Goal: Information Seeking & Learning: Learn about a topic

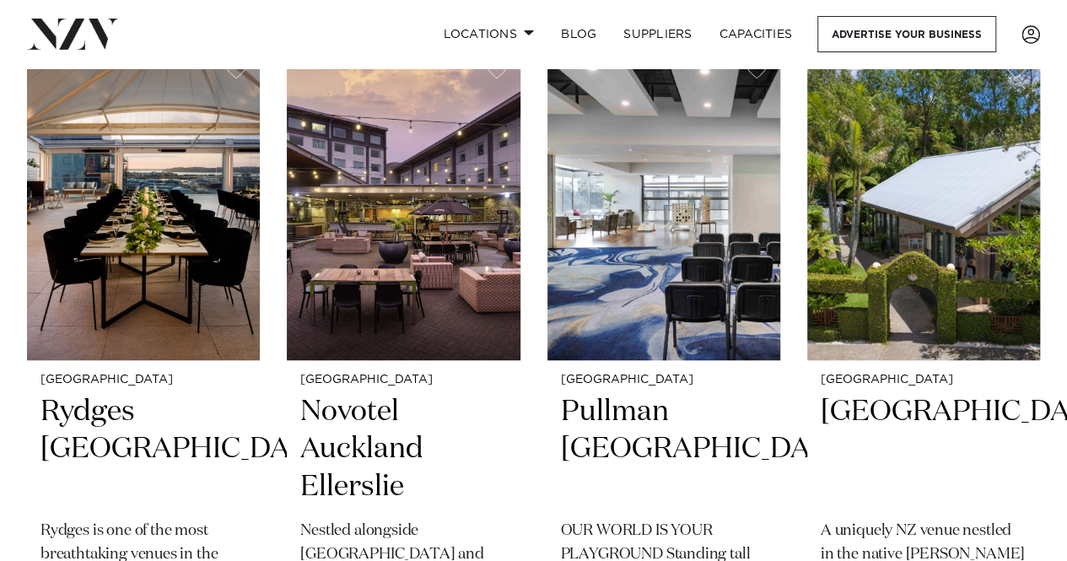
scroll to position [406, 0]
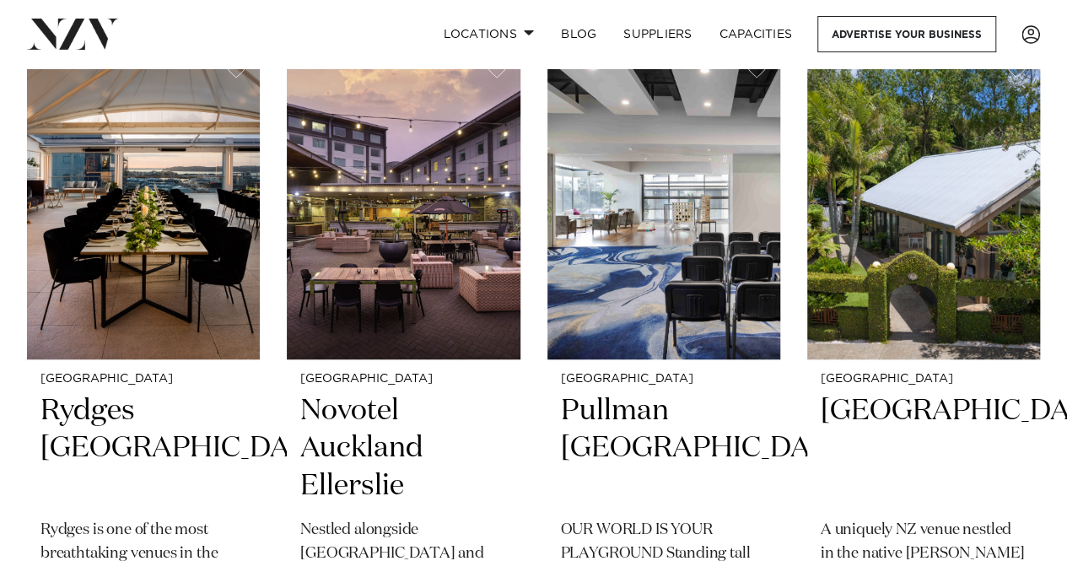
click at [374, 444] on h2 "Novotel Auckland Ellerslie" at bounding box center [403, 449] width 206 height 114
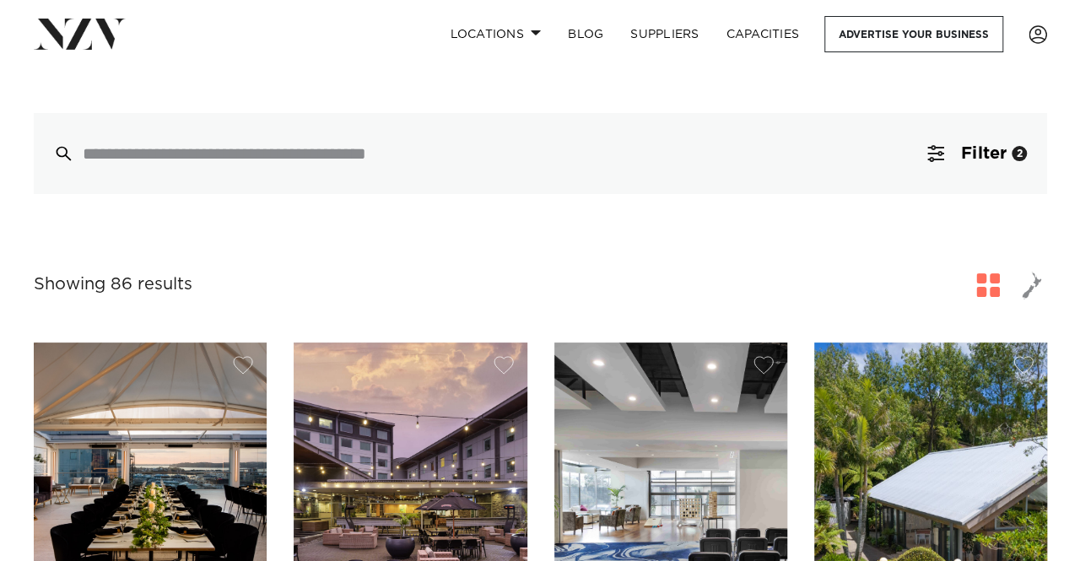
scroll to position [108, 0]
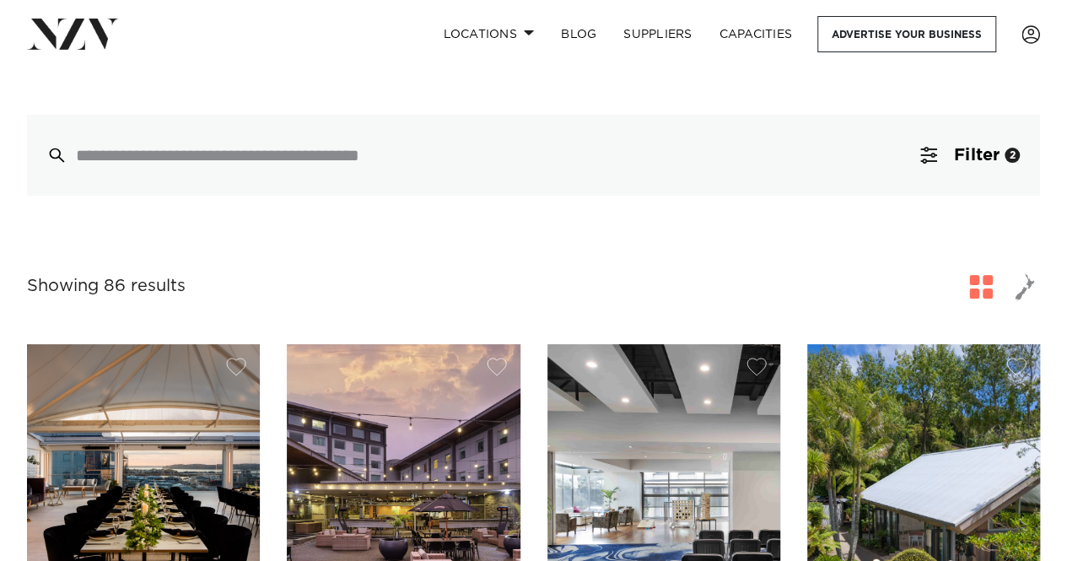
click at [980, 169] on button "Filter 2" at bounding box center [970, 155] width 140 height 81
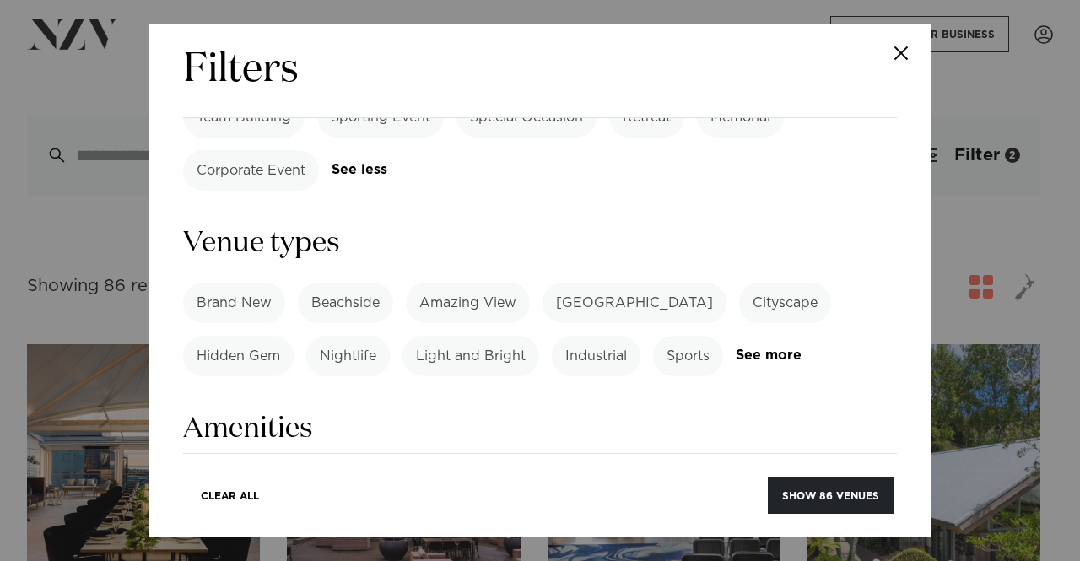
scroll to position [1088, 0]
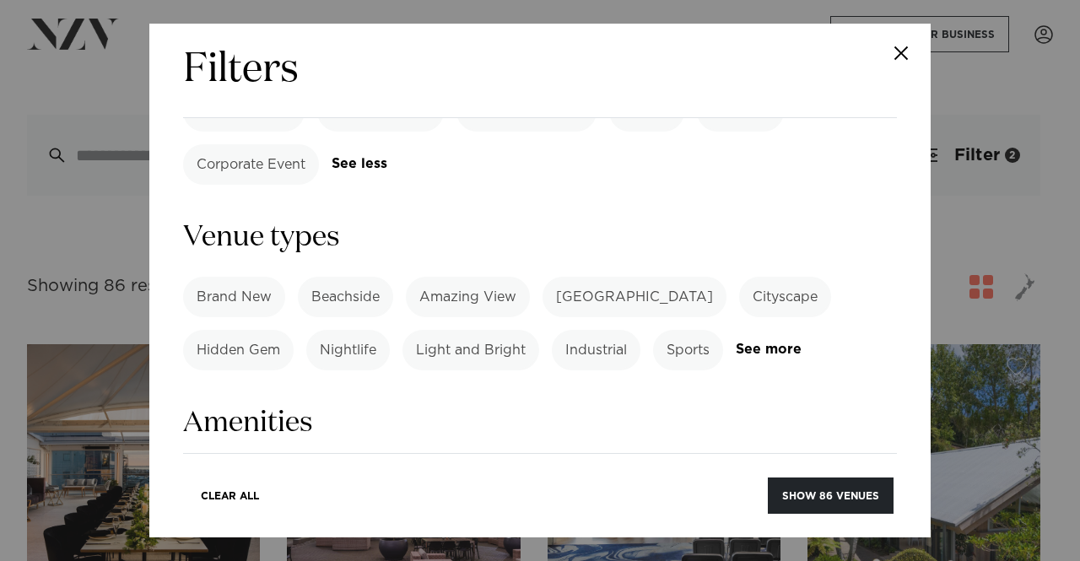
click at [244, 515] on label "BYO Food" at bounding box center [231, 535] width 96 height 40
click at [353, 515] on label "BYO Beverage" at bounding box center [354, 535] width 124 height 40
click at [817, 492] on button "Show 5 venues" at bounding box center [833, 495] width 119 height 36
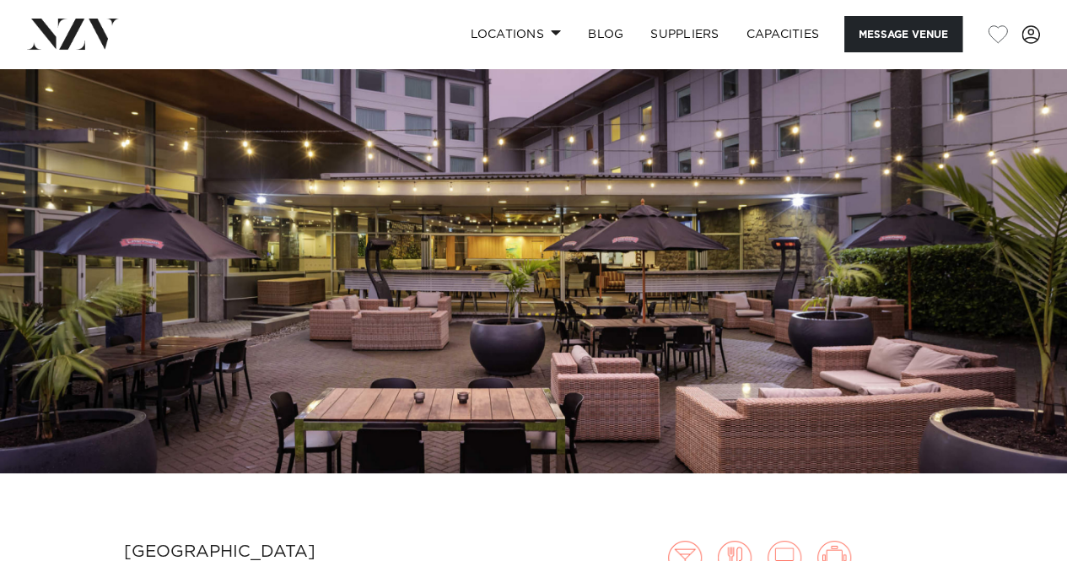
scroll to position [100, 0]
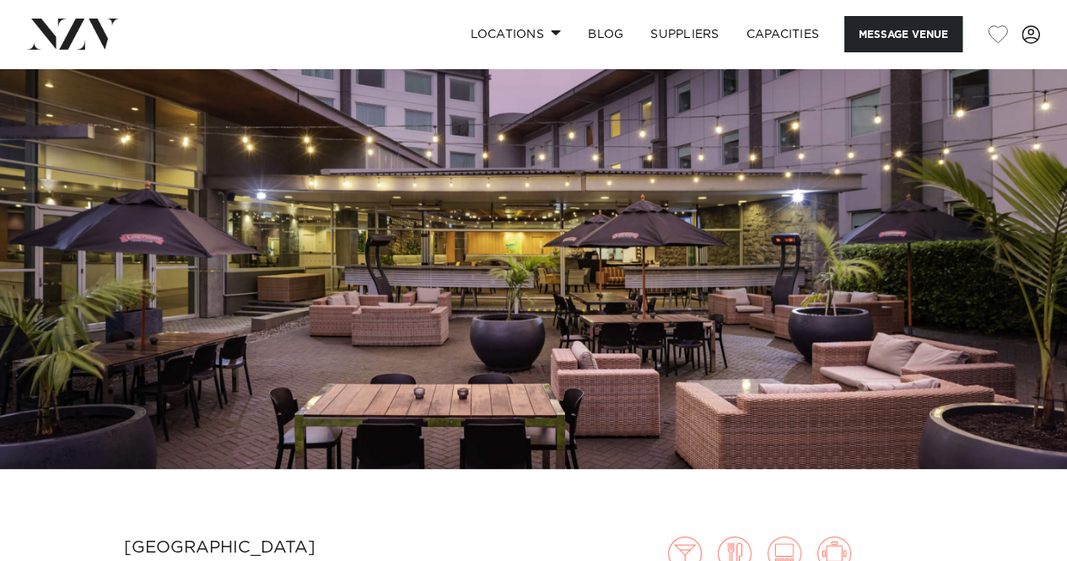
click at [476, 240] on img at bounding box center [533, 219] width 1067 height 500
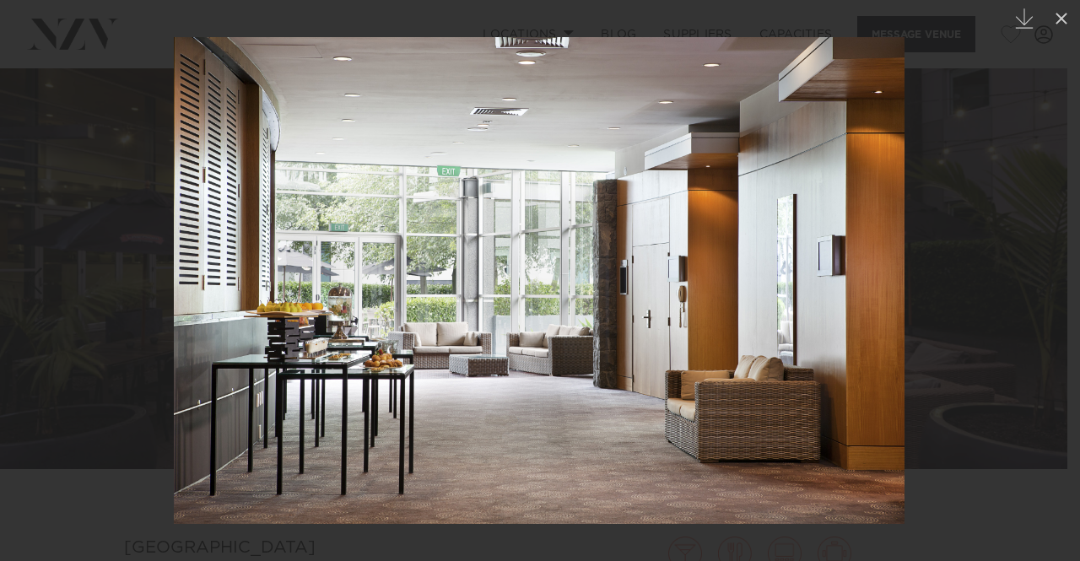
click at [1053, 23] on icon at bounding box center [1061, 18] width 20 height 20
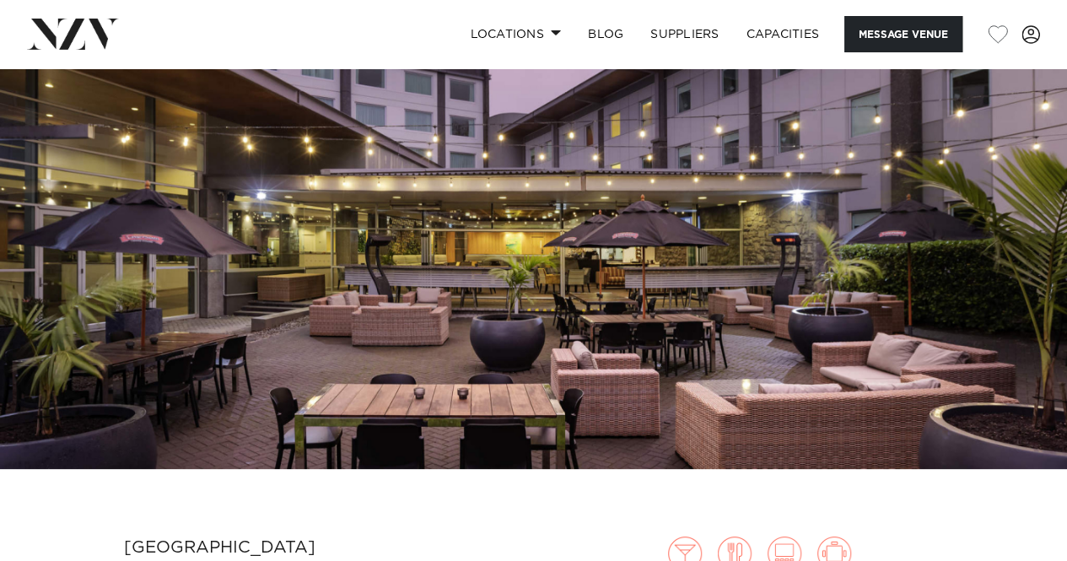
scroll to position [491, 0]
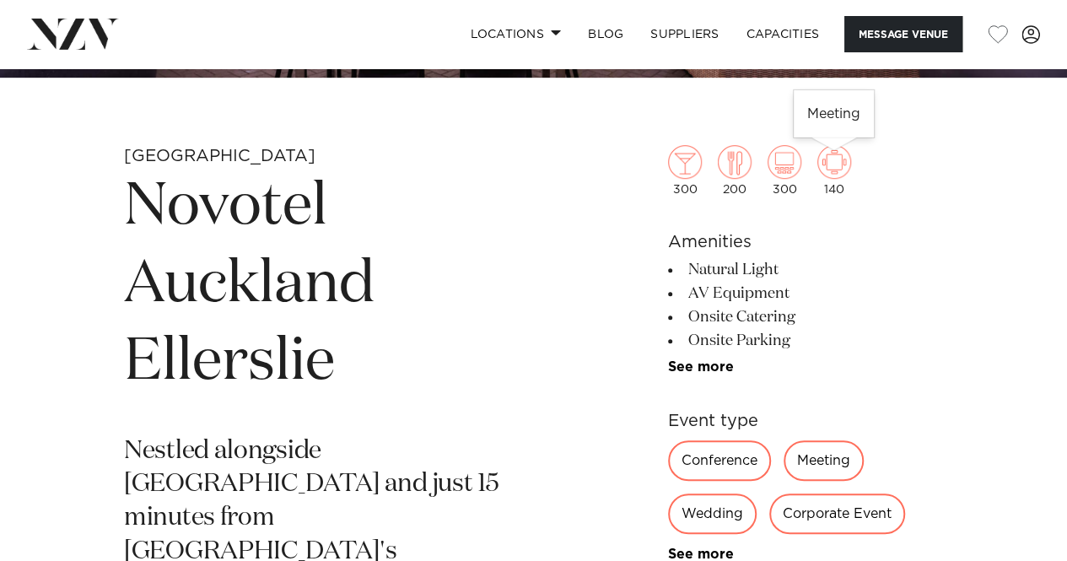
drag, startPoint x: 855, startPoint y: 190, endPoint x: 816, endPoint y: 191, distance: 39.7
click at [816, 191] on div "300 200 300 140" at bounding box center [805, 170] width 275 height 51
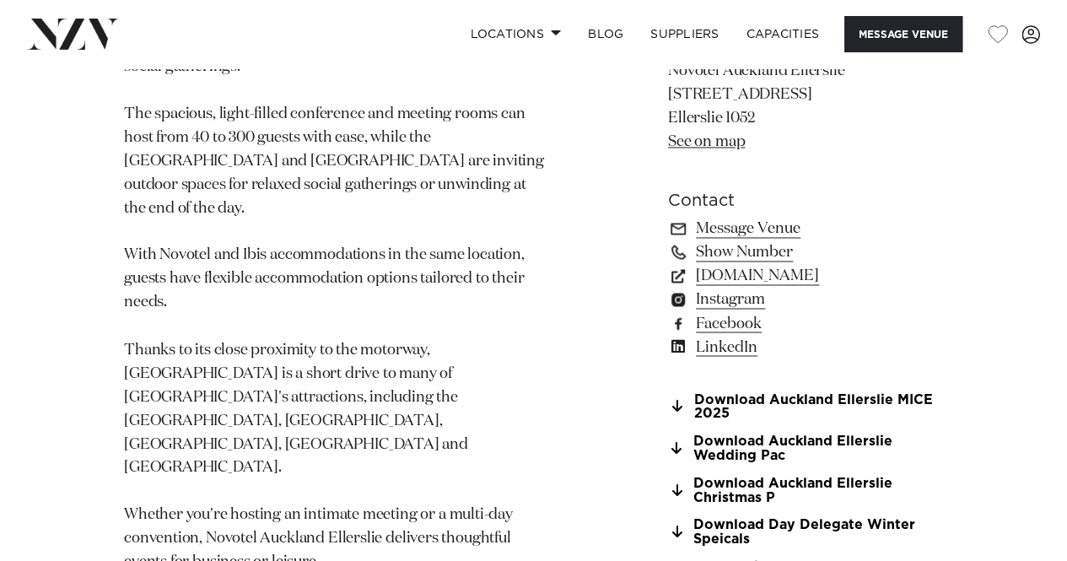
scroll to position [1276, 0]
click at [822, 434] on link "Download Auckland Ellerslie Wedding Pac" at bounding box center [805, 448] width 275 height 29
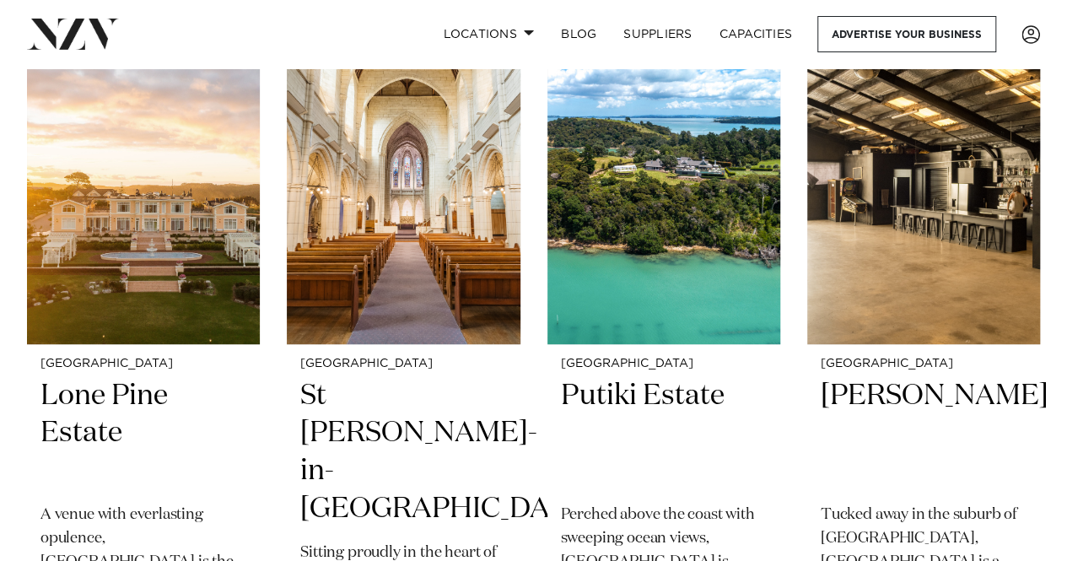
scroll to position [384, 0]
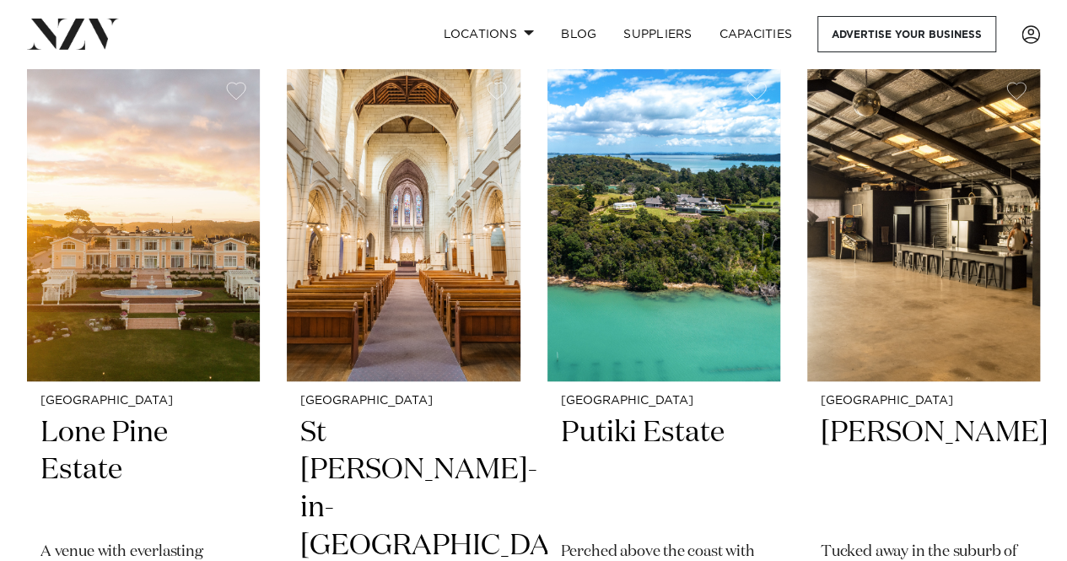
click at [953, 154] on img at bounding box center [923, 224] width 233 height 313
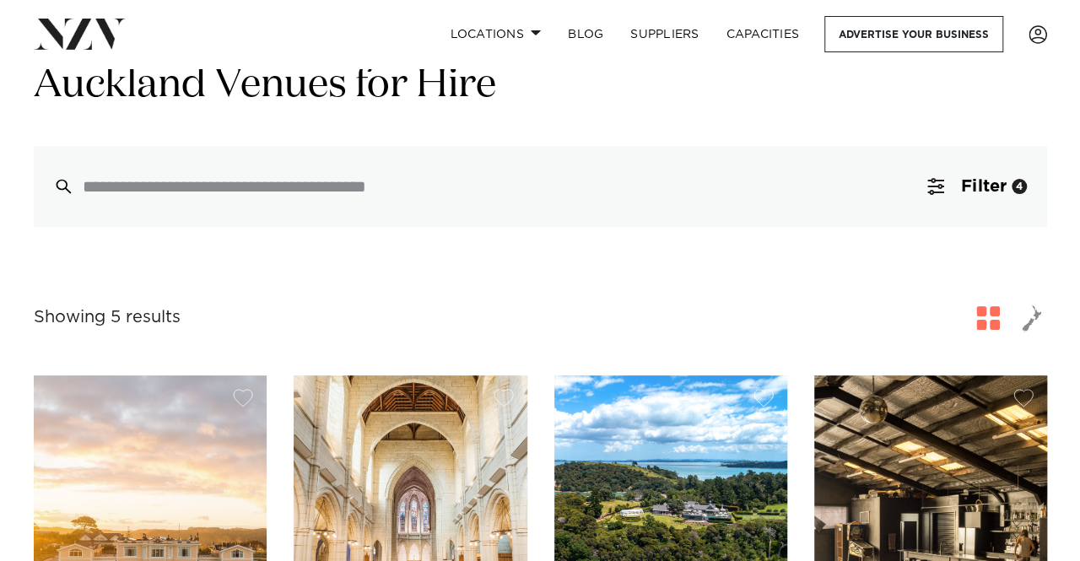
scroll to position [0, 0]
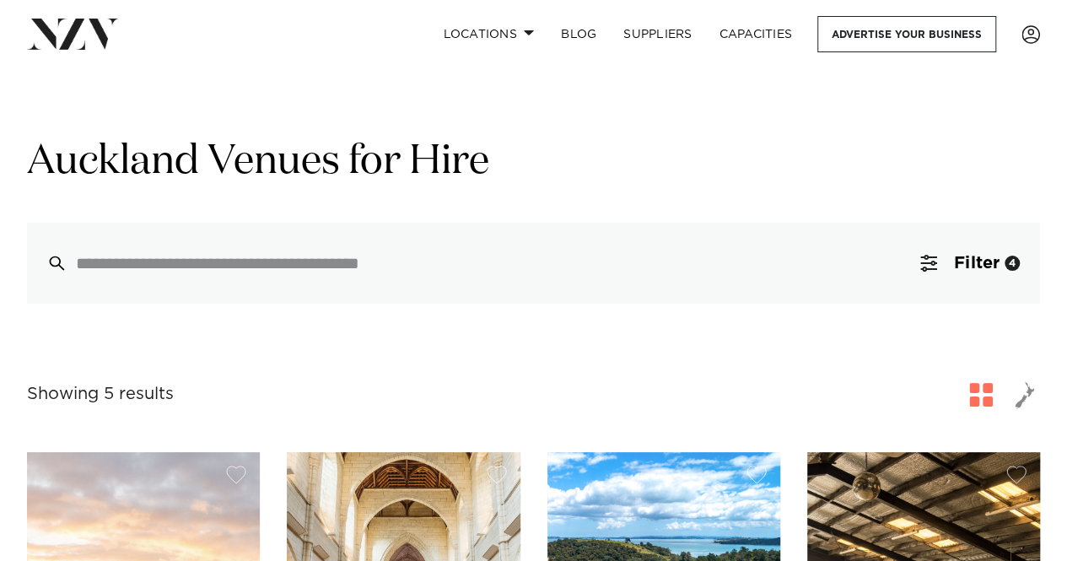
click at [347, 254] on input "search" at bounding box center [497, 263] width 843 height 19
click at [967, 266] on span "Filter" at bounding box center [977, 263] width 46 height 17
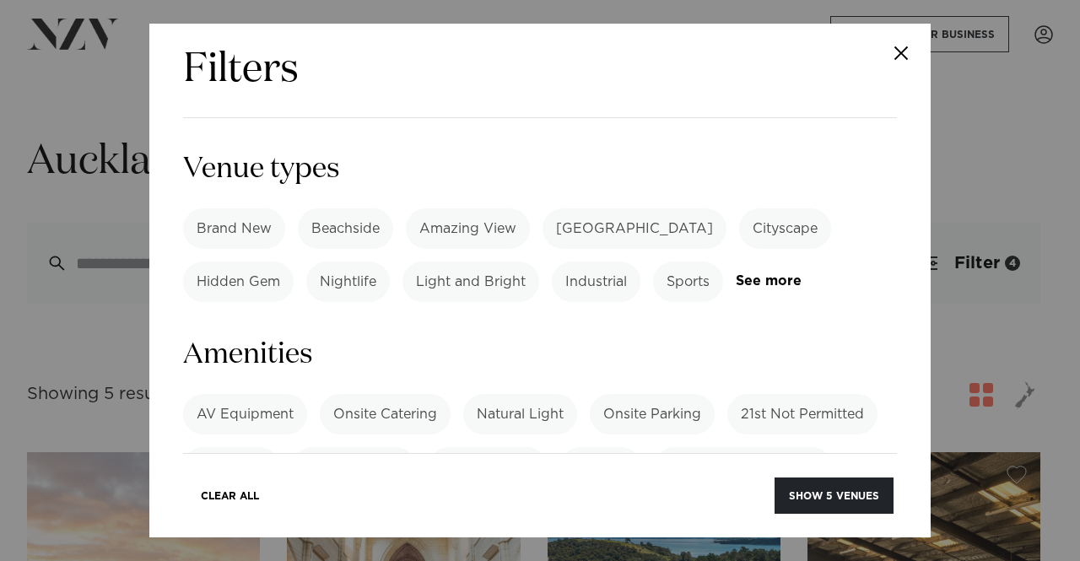
scroll to position [1157, 0]
click at [223, 446] on label "BYO Food" at bounding box center [231, 466] width 96 height 40
click at [838, 486] on button "Show 10 venues" at bounding box center [831, 495] width 124 height 36
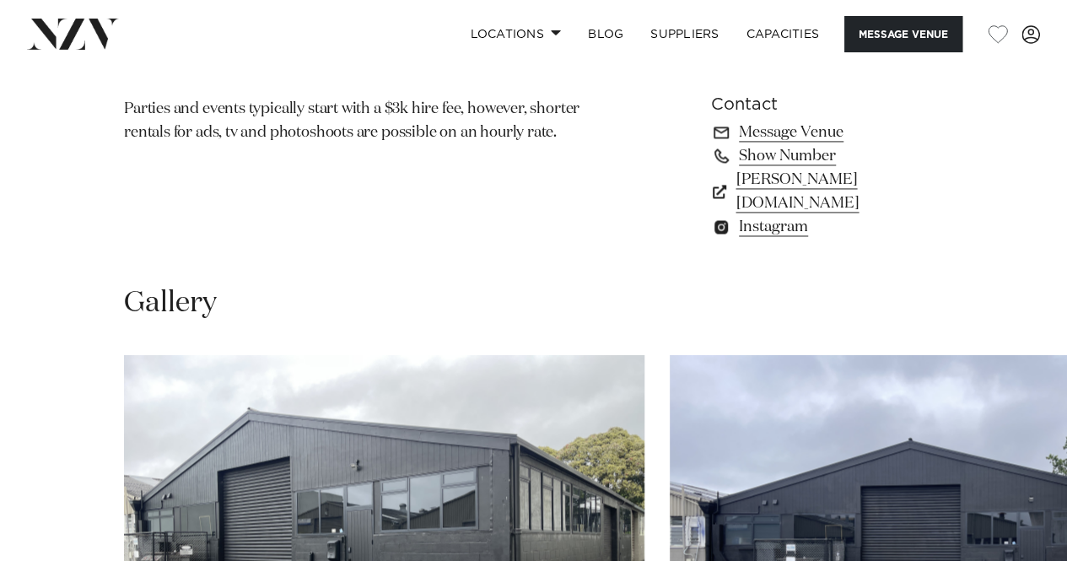
scroll to position [1441, 0]
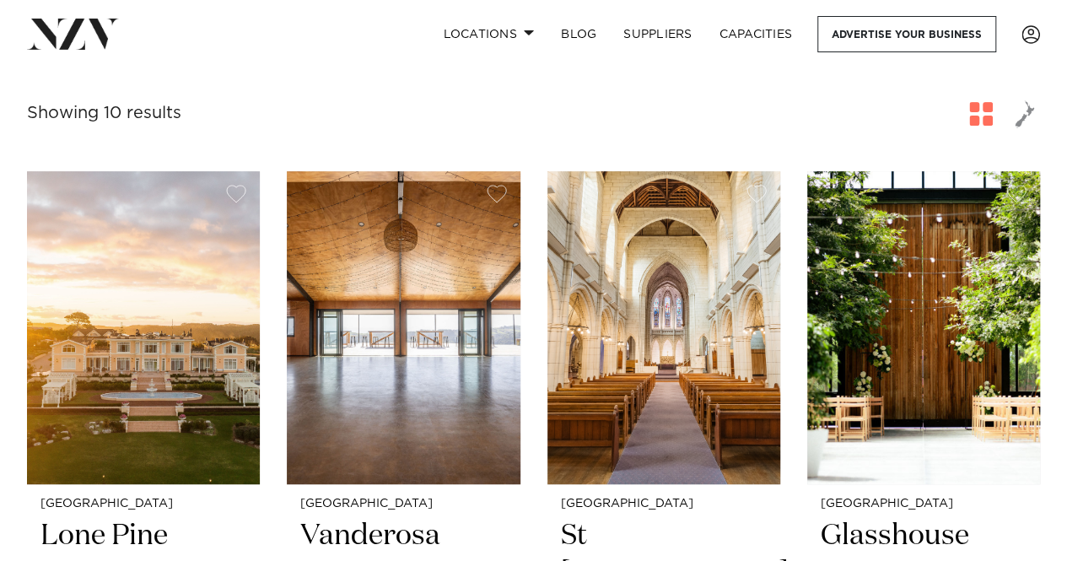
scroll to position [279, 0]
